Goal: Find specific page/section: Find specific page/section

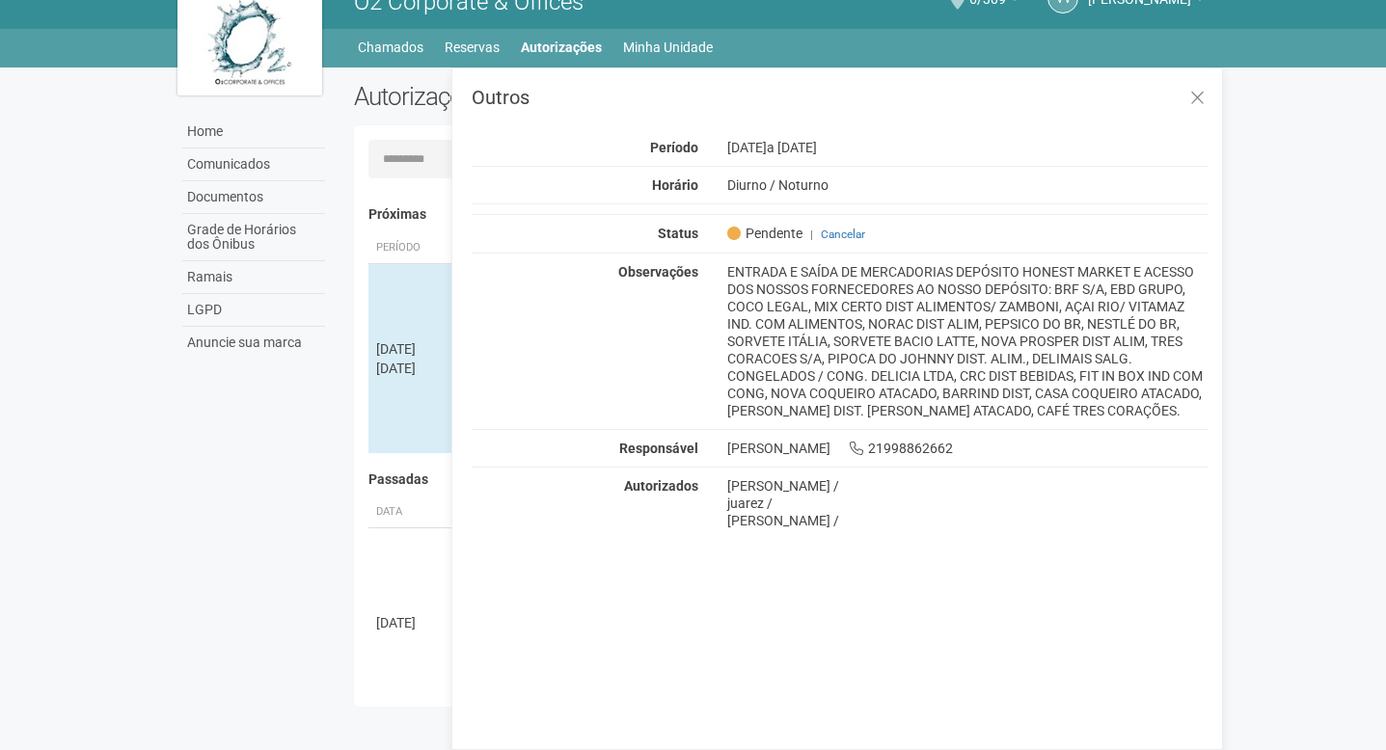
scroll to position [29, 0]
click at [1201, 91] on icon at bounding box center [1197, 99] width 14 height 19
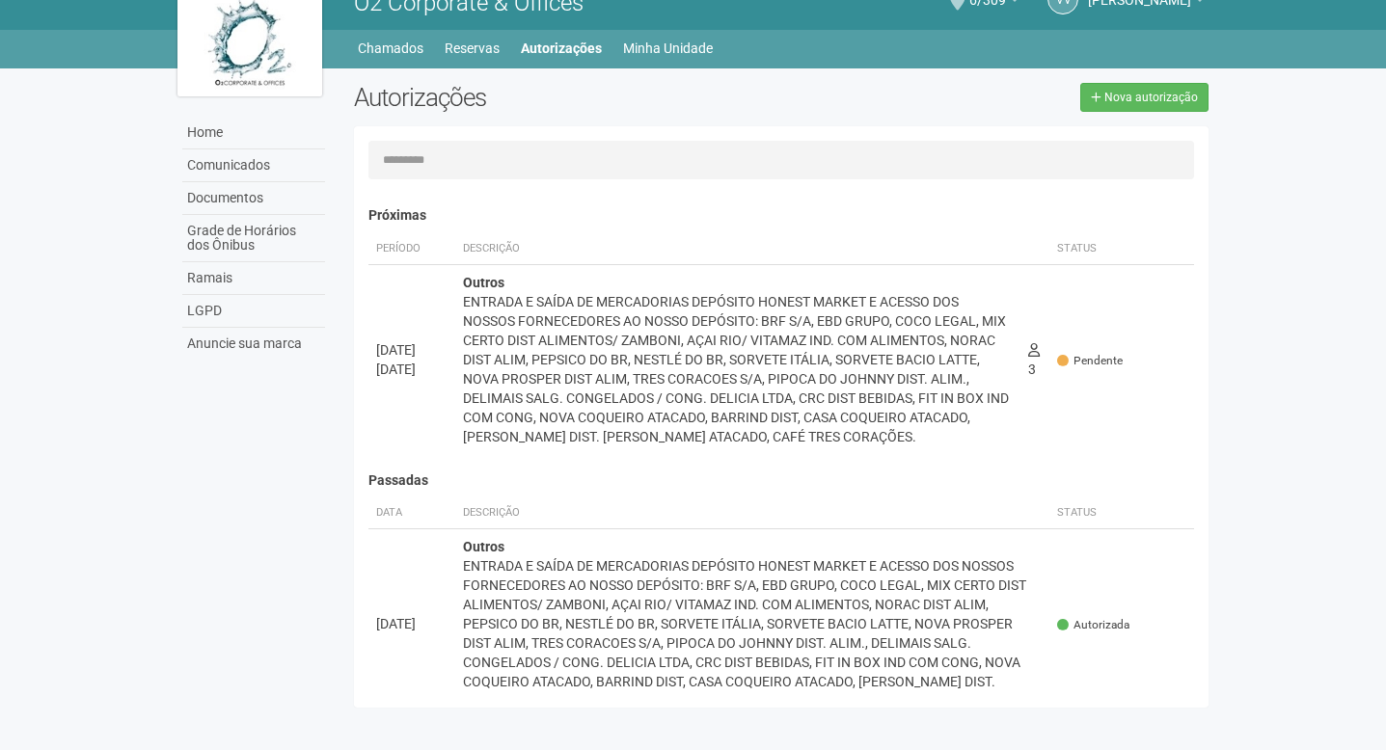
scroll to position [0, 0]
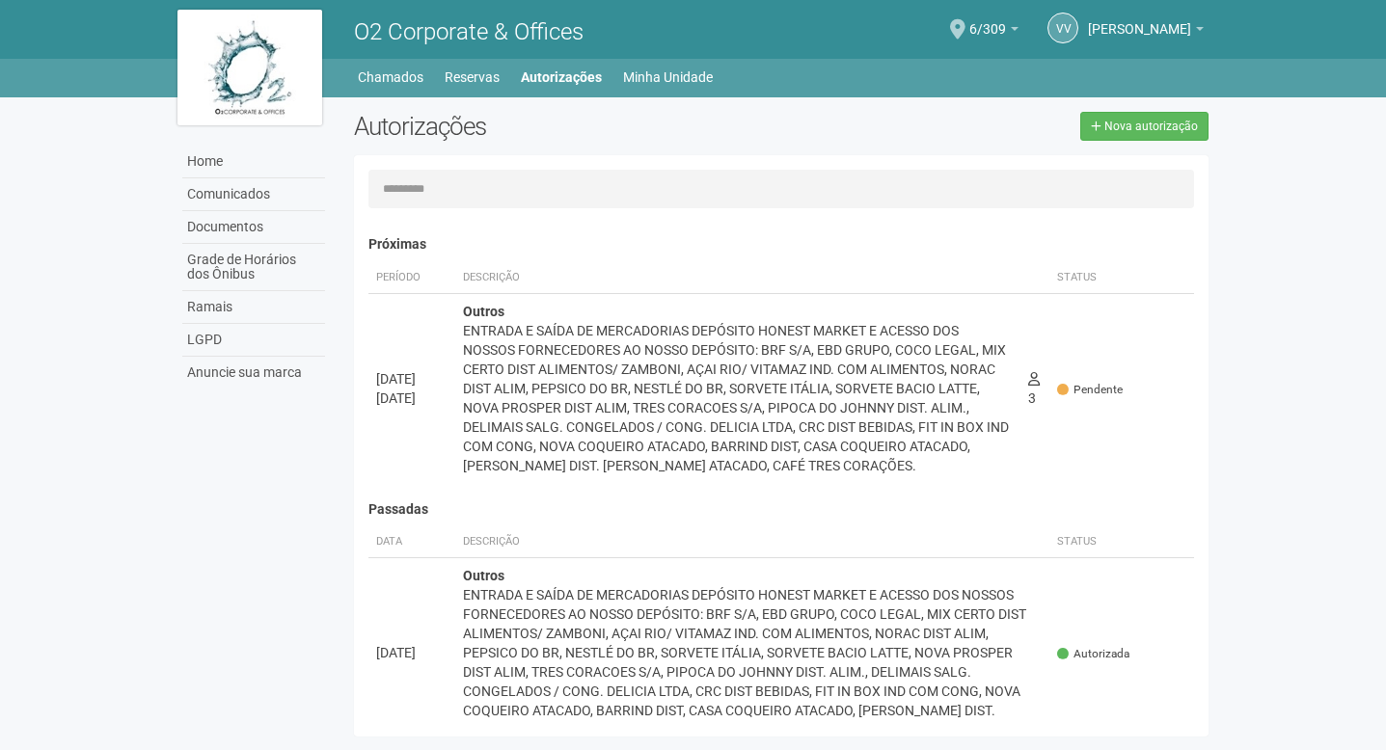
click at [255, 78] on img at bounding box center [249, 68] width 145 height 116
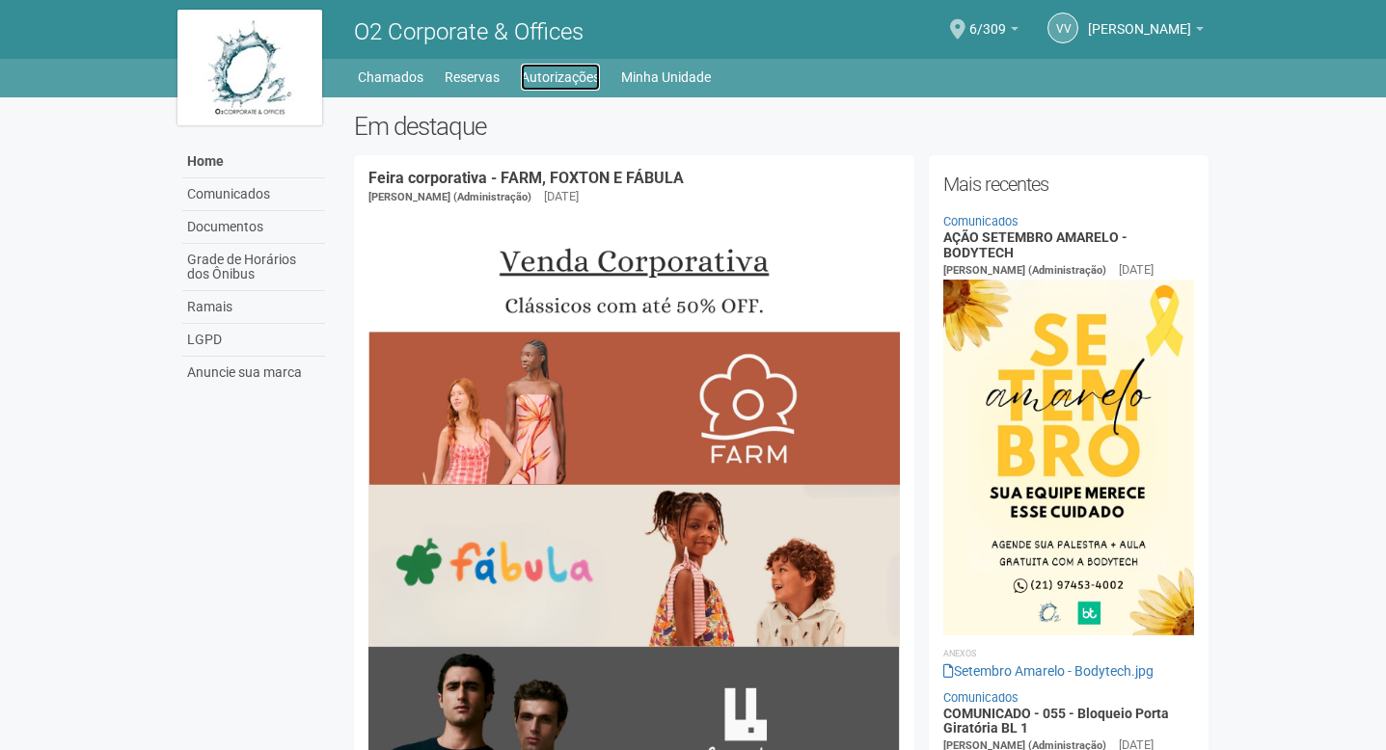
drag, startPoint x: 580, startPoint y: 74, endPoint x: 552, endPoint y: 96, distance: 35.7
click at [580, 74] on link "Autorizações" at bounding box center [560, 77] width 79 height 27
